Goal: Information Seeking & Learning: Learn about a topic

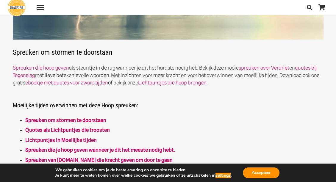
scroll to position [149, 0]
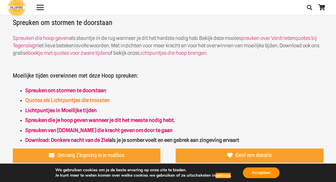
click at [51, 102] on link "Quotes als Lichtpuntjes die troosten" at bounding box center [67, 100] width 84 height 6
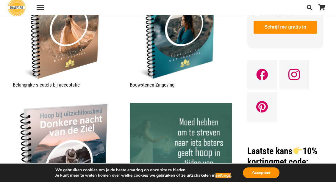
scroll to position [565, 0]
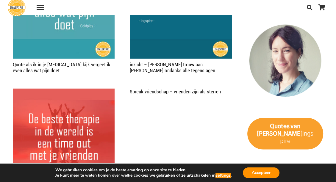
scroll to position [773, 0]
